Goal: Information Seeking & Learning: Learn about a topic

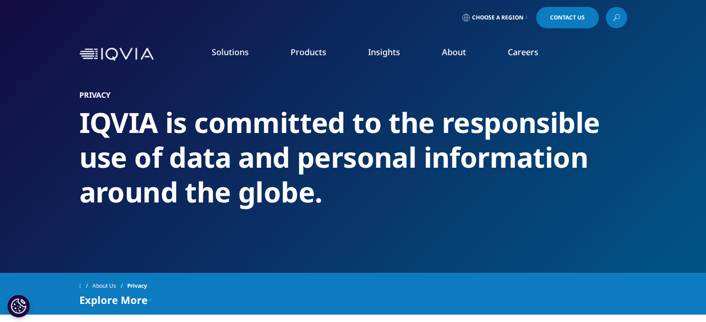
scroll to position [268, 0]
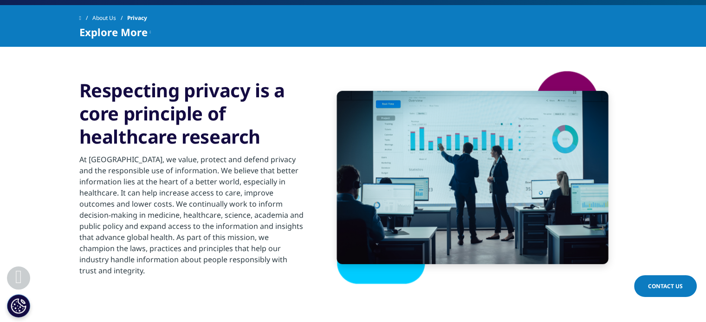
click at [379, 275] on img at bounding box center [472, 177] width 309 height 215
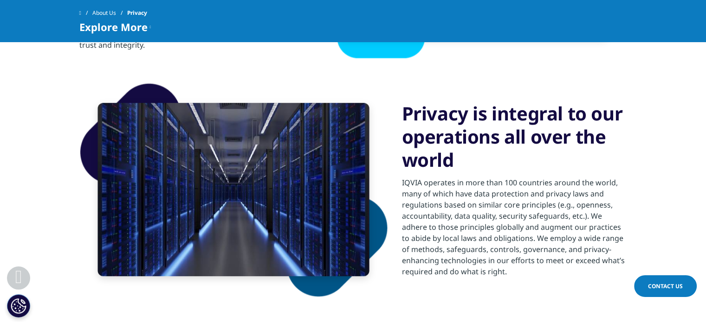
scroll to position [594, 0]
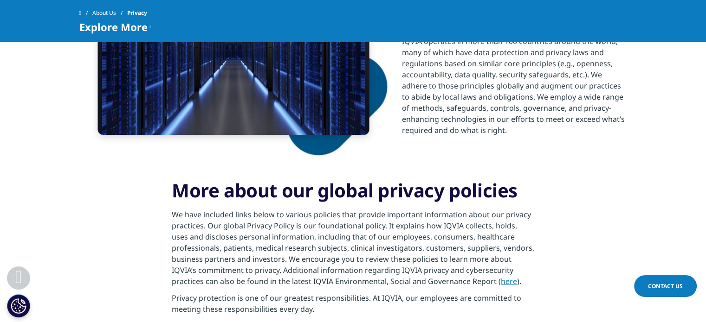
click at [501, 282] on link "here" at bounding box center [509, 282] width 16 height 10
click at [501, 283] on link "here" at bounding box center [509, 282] width 16 height 10
